Goal: Navigation & Orientation: Find specific page/section

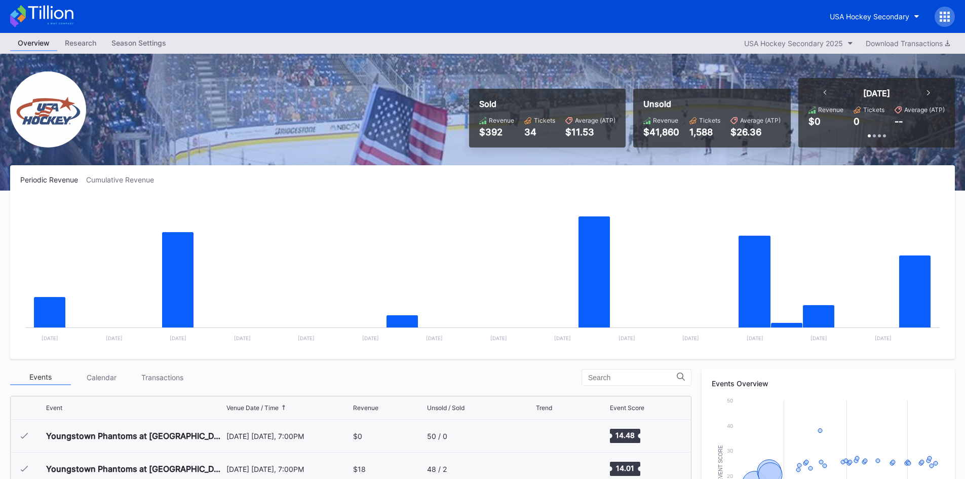
scroll to position [132, 0]
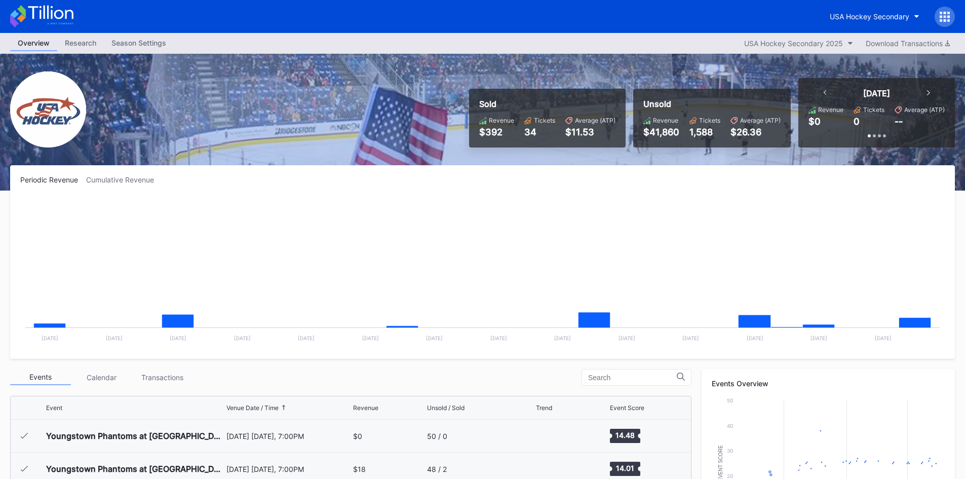
scroll to position [132, 0]
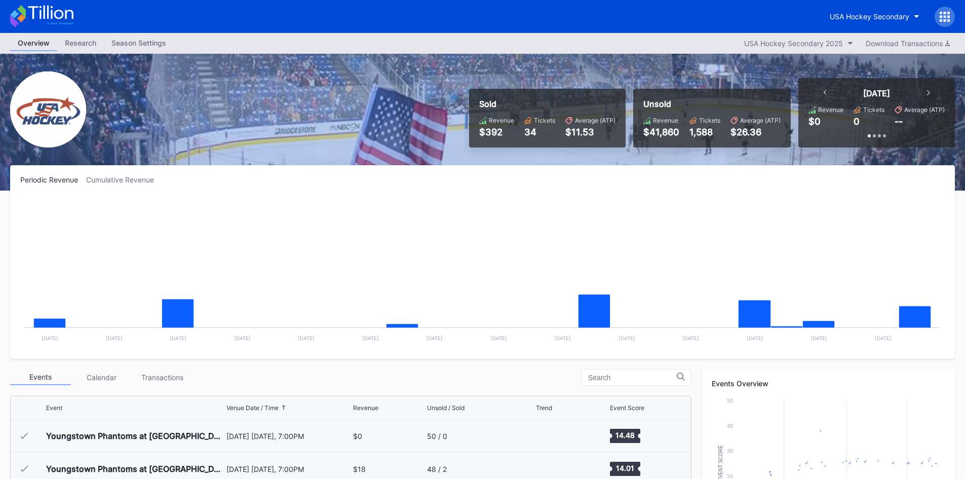
scroll to position [132, 0]
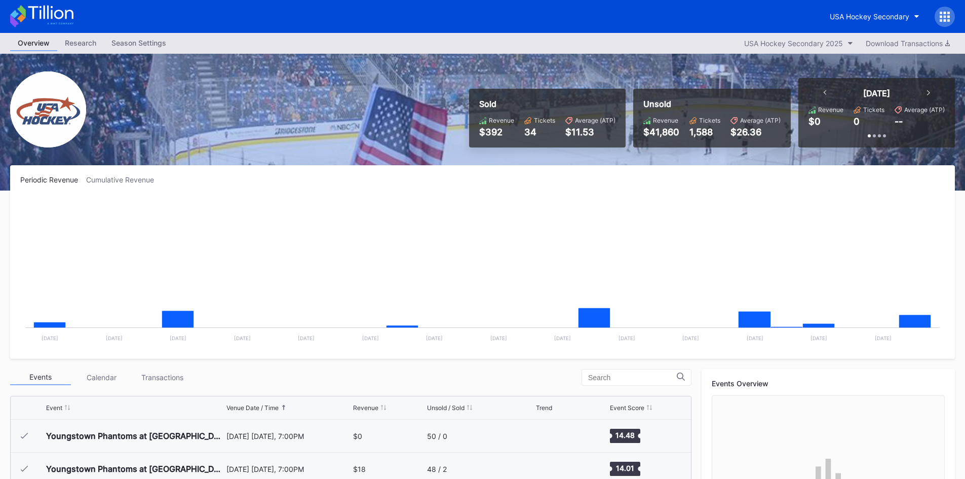
scroll to position [132, 0]
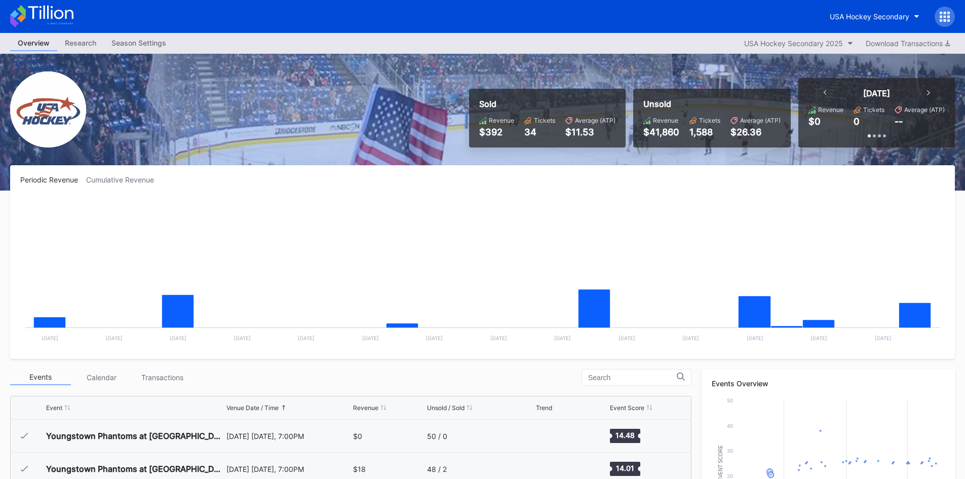
scroll to position [132, 0]
